Goal: Information Seeking & Learning: Find specific fact

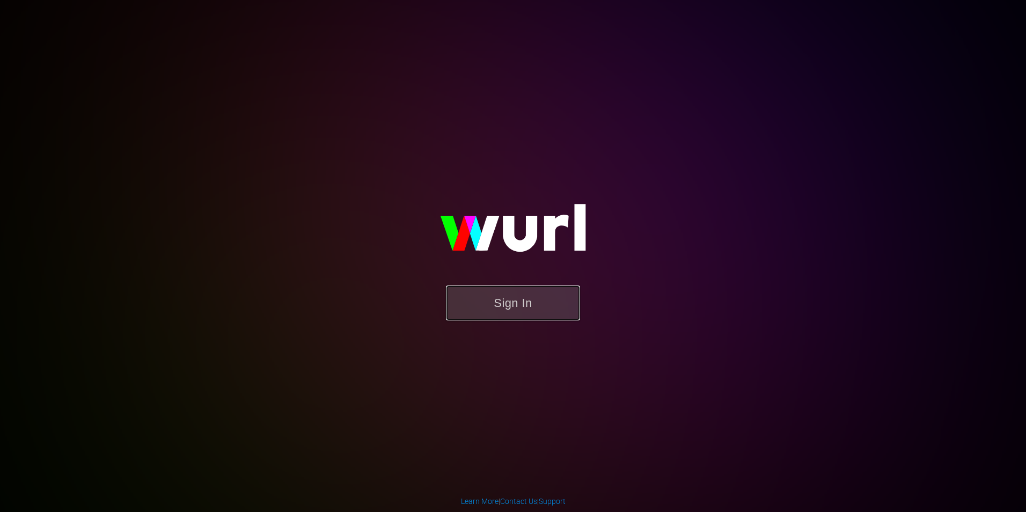
click at [544, 299] on button "Sign In" at bounding box center [513, 302] width 134 height 35
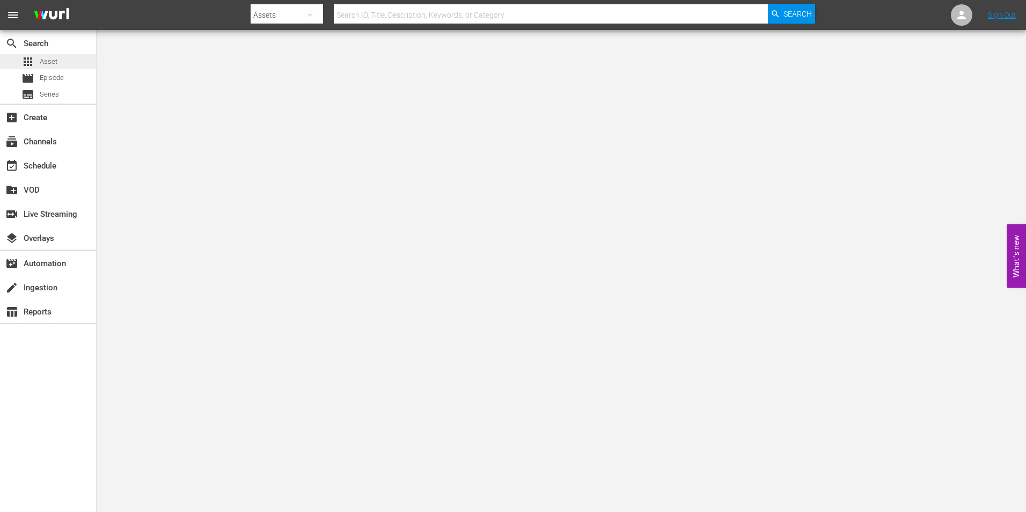
click at [55, 64] on span "Asset" at bounding box center [49, 61] width 18 height 11
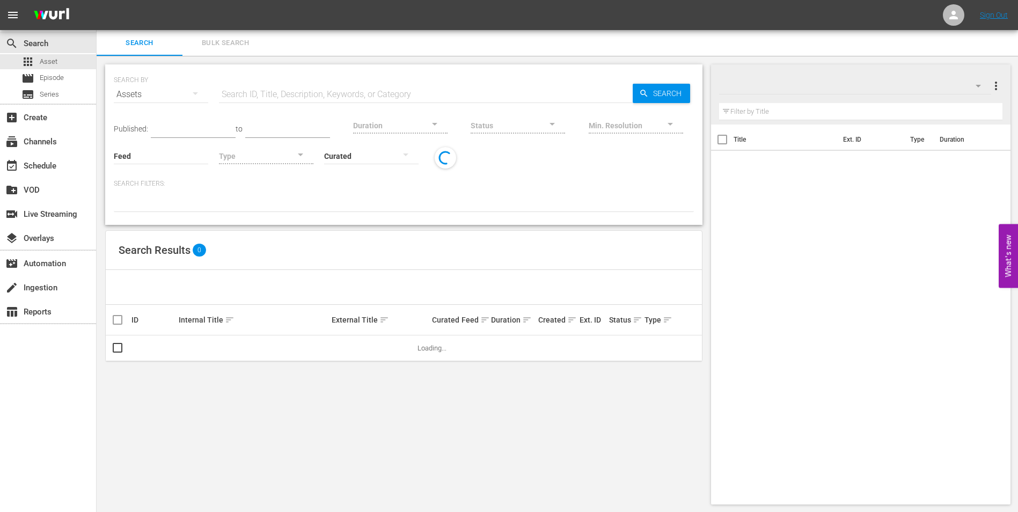
click at [295, 93] on input "text" at bounding box center [426, 95] width 414 height 26
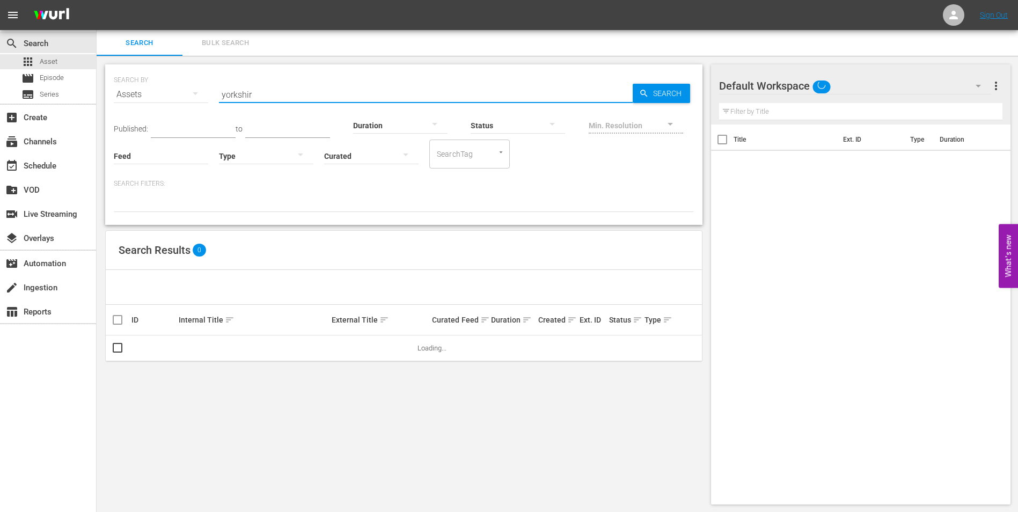
type input "yorkshire"
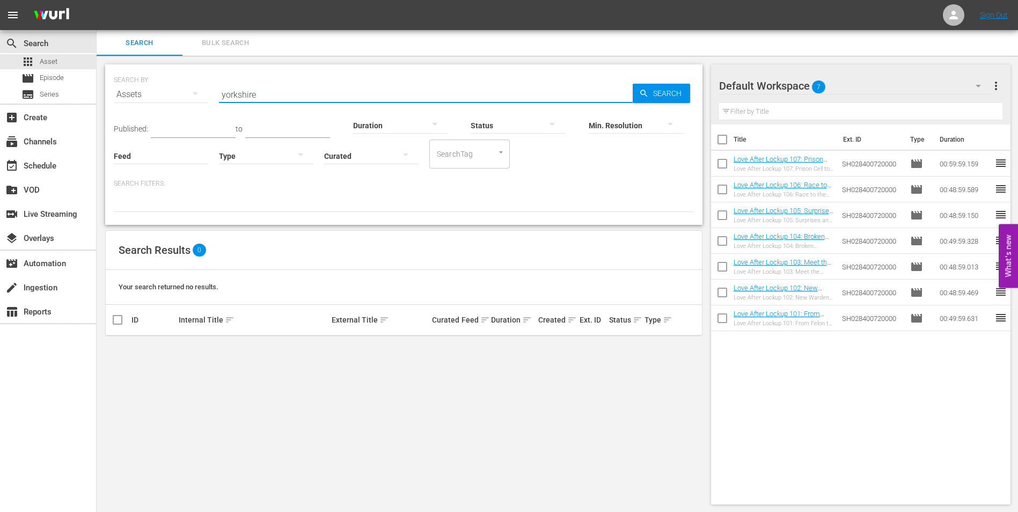
drag, startPoint x: 295, startPoint y: 93, endPoint x: 211, endPoint y: 85, distance: 84.6
click at [211, 85] on div "SEARCH BY Search By Assets Search ID, Title, Description, Keywords, or Category…" at bounding box center [404, 88] width 580 height 39
click at [301, 93] on input "love after lockup 450" at bounding box center [426, 95] width 414 height 26
type input "l"
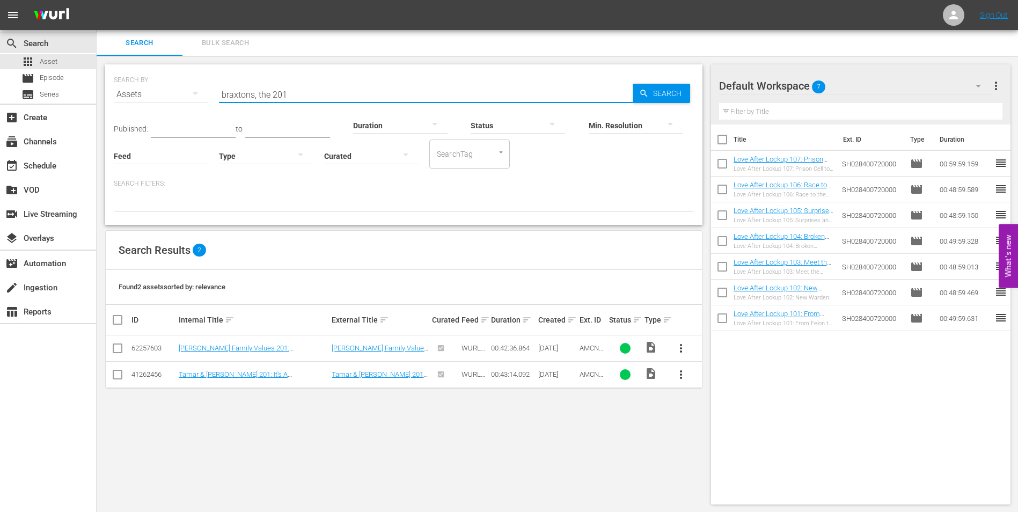
type input "braxtons, the 201"
